Goal: Task Accomplishment & Management: Manage account settings

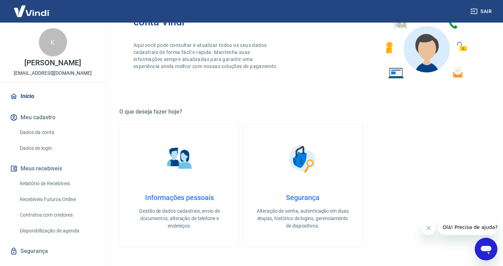
scroll to position [83, 0]
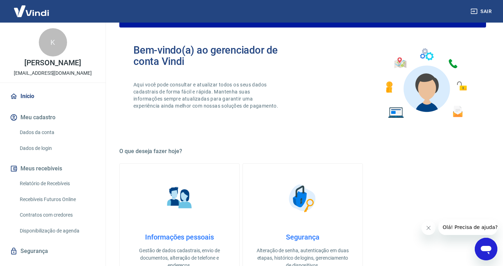
click at [50, 198] on link "Recebíveis Futuros Online" at bounding box center [57, 199] width 80 height 14
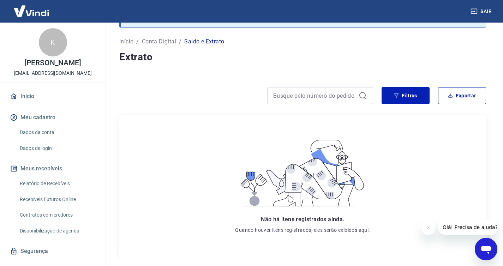
scroll to position [23, 0]
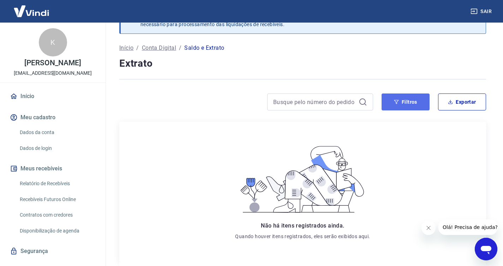
click at [416, 102] on button "Filtros" at bounding box center [406, 102] width 48 height 17
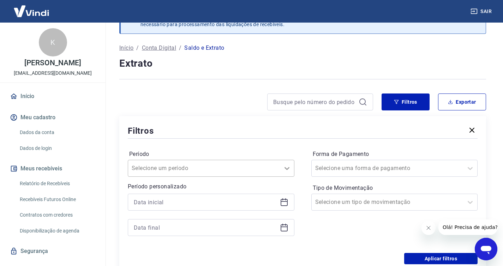
click at [287, 169] on icon at bounding box center [287, 168] width 8 height 8
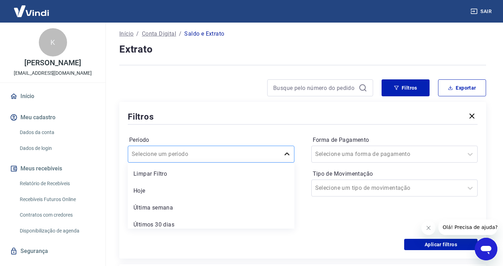
scroll to position [38, 0]
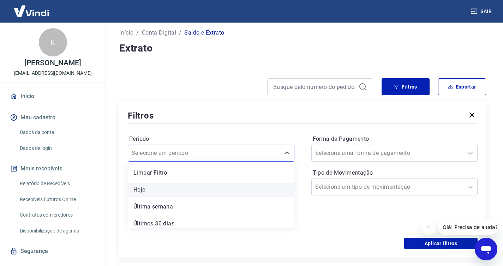
click at [161, 191] on div "Hoje" at bounding box center [211, 190] width 167 height 14
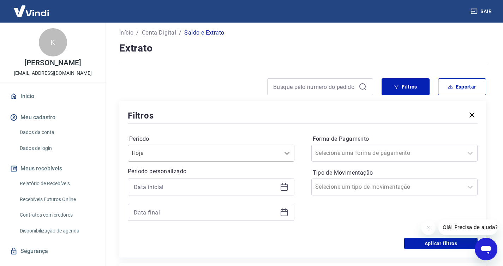
click at [286, 154] on icon at bounding box center [287, 153] width 8 height 8
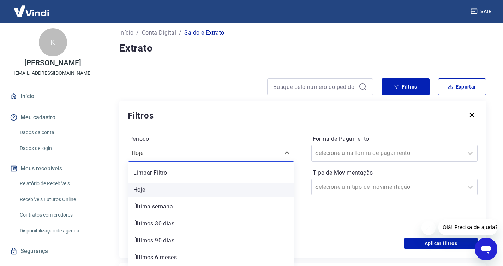
click at [167, 189] on div "Hoje" at bounding box center [211, 190] width 167 height 14
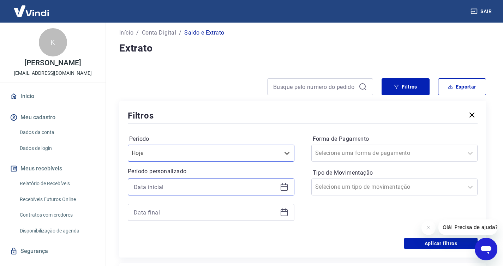
click at [176, 188] on input at bounding box center [205, 187] width 143 height 11
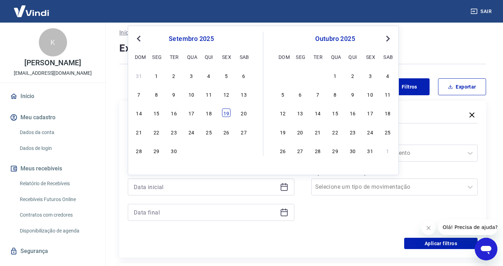
click at [226, 114] on div "19" at bounding box center [226, 113] width 8 height 8
type input "19/09/2025"
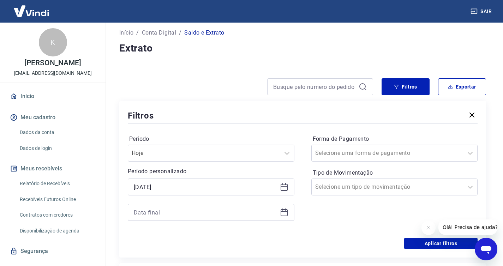
click at [194, 218] on div at bounding box center [211, 212] width 167 height 17
click at [194, 214] on input at bounding box center [205, 212] width 143 height 11
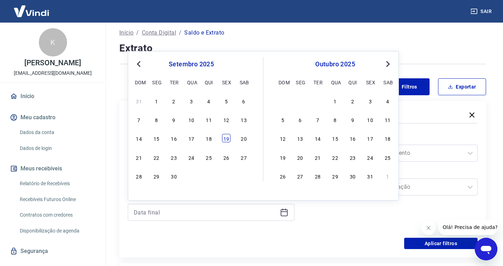
click at [227, 139] on div "19" at bounding box center [226, 138] width 8 height 8
type input "19/09/2025"
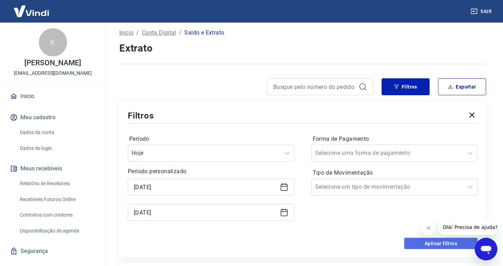
click at [434, 244] on button "Aplicar filtros" at bounding box center [440, 243] width 73 height 11
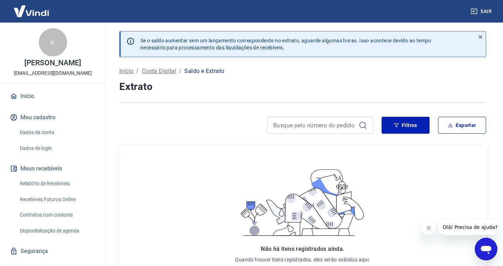
click at [61, 185] on link "Relatório de Recebíveis" at bounding box center [57, 184] width 80 height 14
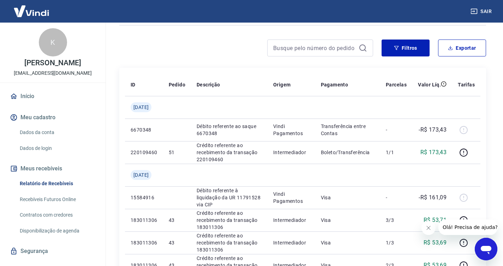
scroll to position [40, 0]
